Goal: Information Seeking & Learning: Compare options

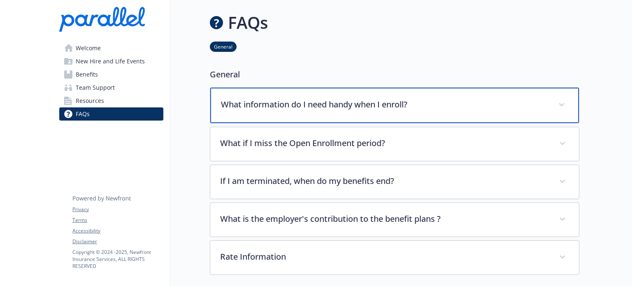
click at [386, 102] on p "What information do I need handy when I enroll?" at bounding box center [384, 104] width 327 height 12
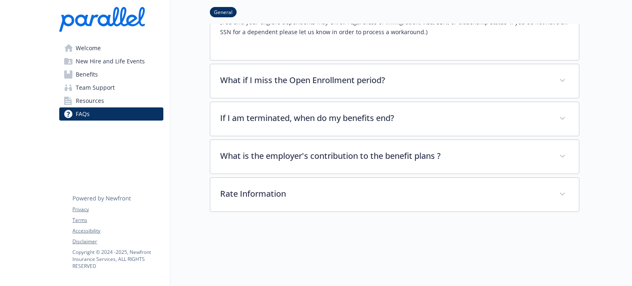
scroll to position [123, 0]
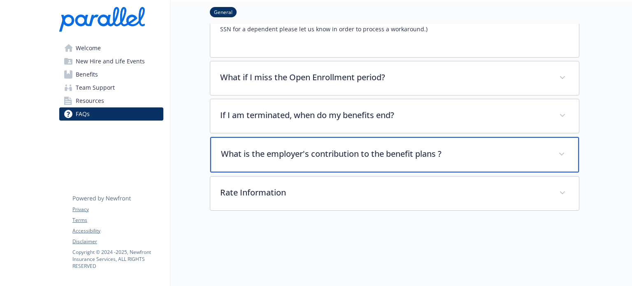
click at [302, 160] on div "What is the employer's contribution to the benefit plans ?" at bounding box center [394, 154] width 369 height 35
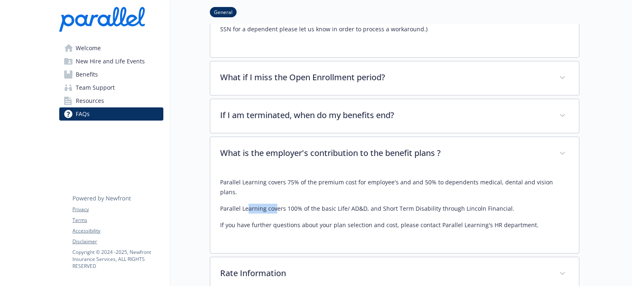
drag, startPoint x: 248, startPoint y: 202, endPoint x: 275, endPoint y: 203, distance: 26.8
click at [275, 203] on div "Parallel Learning covers 75% of the premium cost for employee's and and 50% to …" at bounding box center [394, 203] width 349 height 53
click at [73, 70] on link "Benefits" at bounding box center [111, 74] width 104 height 13
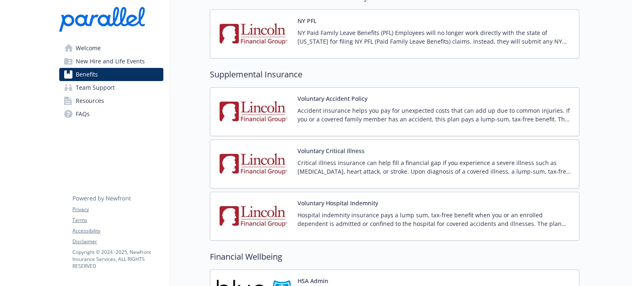
scroll to position [904, 0]
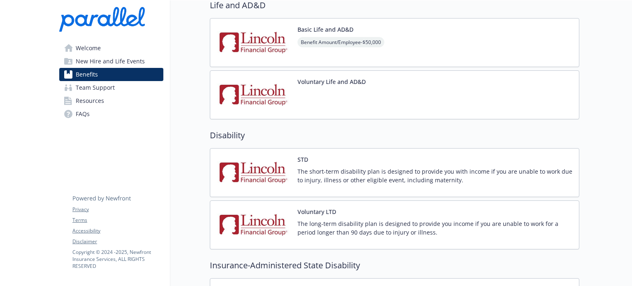
click at [86, 58] on span "New Hire and Life Events" at bounding box center [110, 61] width 69 height 13
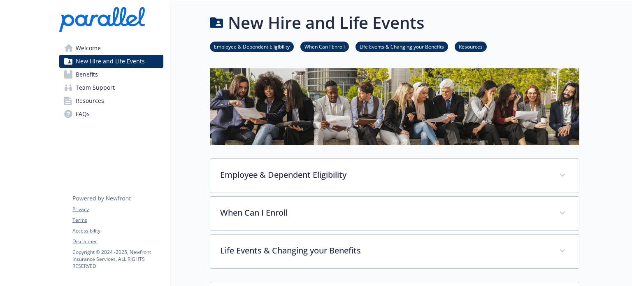
click at [102, 74] on link "Benefits" at bounding box center [111, 74] width 104 height 13
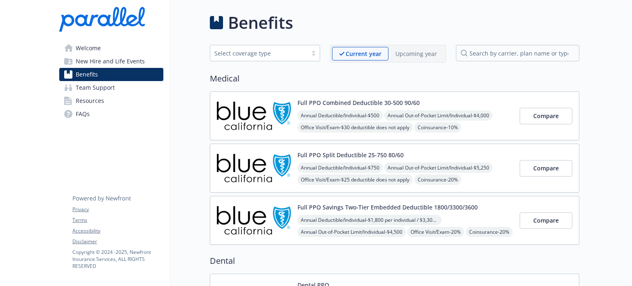
click at [298, 101] on button "Full PPO Combined Deductible 30-500 90/60" at bounding box center [358, 102] width 122 height 9
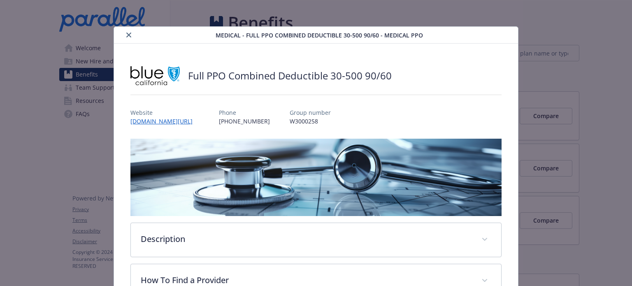
scroll to position [25, 0]
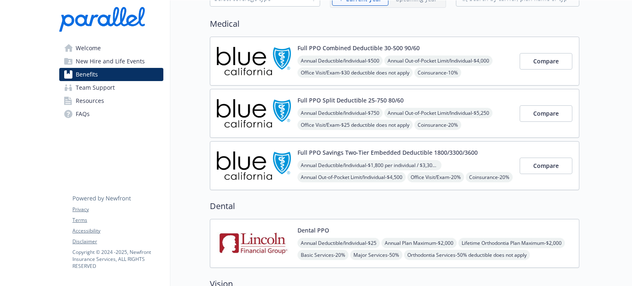
scroll to position [41, 0]
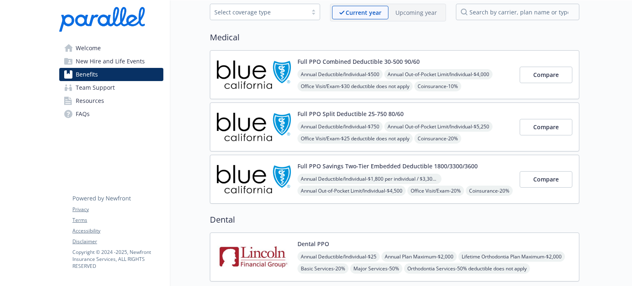
click at [378, 163] on button "Full PPO Savings Two-Tier Embedded Deductible 1800/3300/3600" at bounding box center [387, 166] width 180 height 9
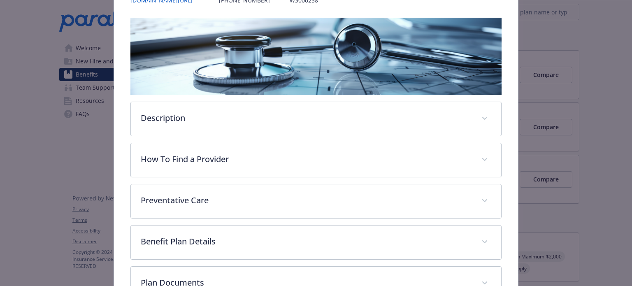
scroll to position [188, 0]
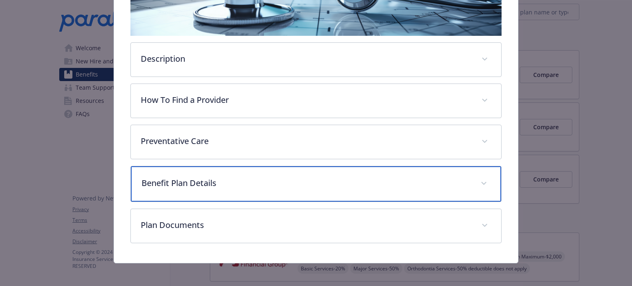
click at [422, 185] on p "Benefit Plan Details" at bounding box center [305, 183] width 329 height 12
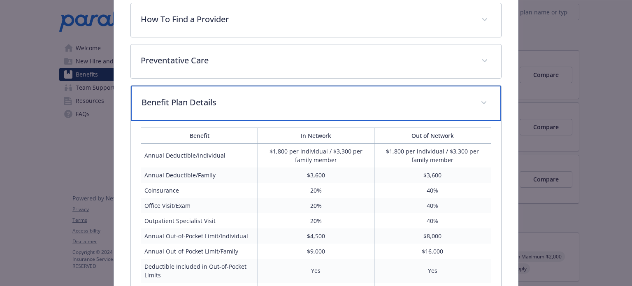
scroll to position [270, 0]
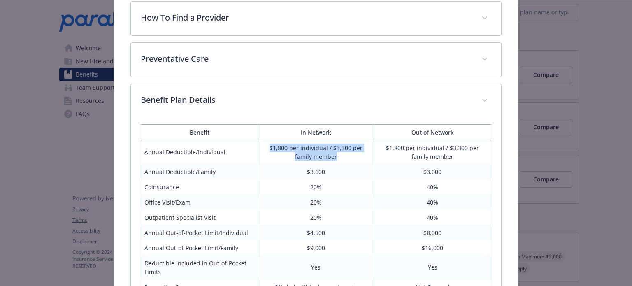
drag, startPoint x: 257, startPoint y: 144, endPoint x: 345, endPoint y: 151, distance: 87.5
click at [345, 151] on td "$1,800 per individual / $3,300 per family member" at bounding box center [315, 152] width 116 height 24
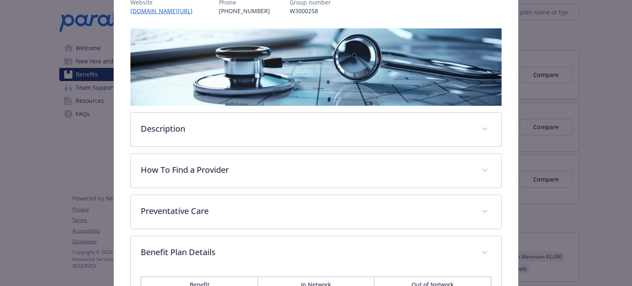
scroll to position [81, 0]
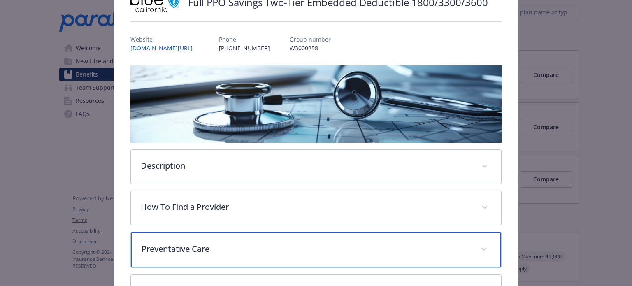
click at [278, 243] on p "Preventative Care" at bounding box center [305, 249] width 329 height 12
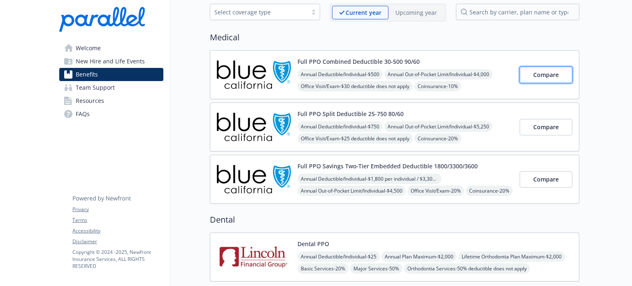
click at [535, 76] on span "Compare" at bounding box center [545, 75] width 25 height 8
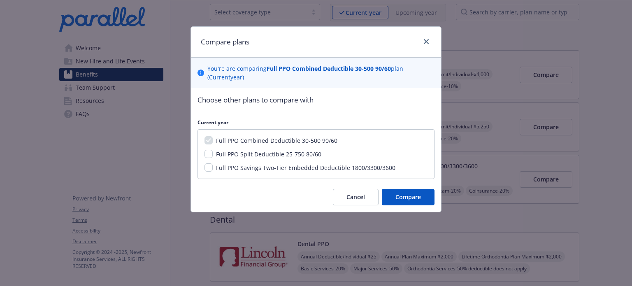
click at [277, 165] on span "Full PPO Savings Two-Tier Embedded Deductible 1800/3300/3600" at bounding box center [305, 168] width 179 height 8
click at [213, 165] on input "Full PPO Savings Two-Tier Embedded Deductible 1800/3300/3600" at bounding box center [208, 167] width 8 height 8
checkbox input "true"
click at [249, 158] on span "Full PPO Split Deductible 25-750 80/60" at bounding box center [268, 154] width 105 height 8
click at [213, 158] on input "Full PPO Split Deductible 25-750 80/60" at bounding box center [208, 154] width 8 height 8
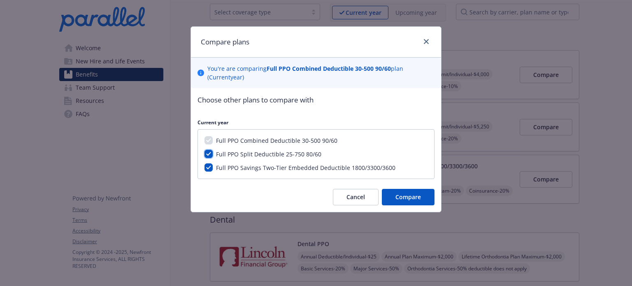
checkbox input "true"
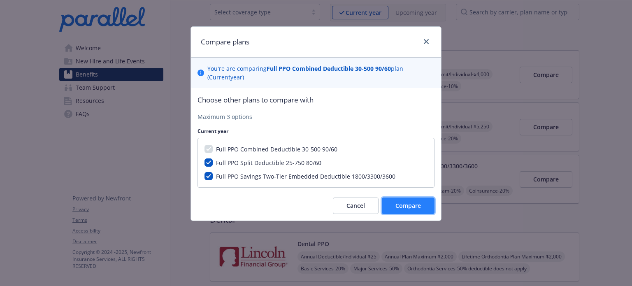
click at [391, 204] on button "Compare" at bounding box center [408, 205] width 53 height 16
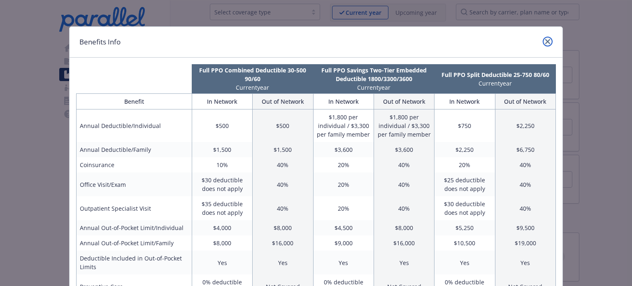
click at [548, 43] on link "close" at bounding box center [547, 42] width 10 height 10
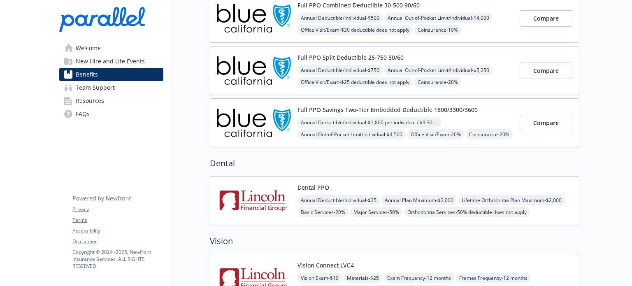
scroll to position [123, 0]
